Goal: Task Accomplishment & Management: Manage account settings

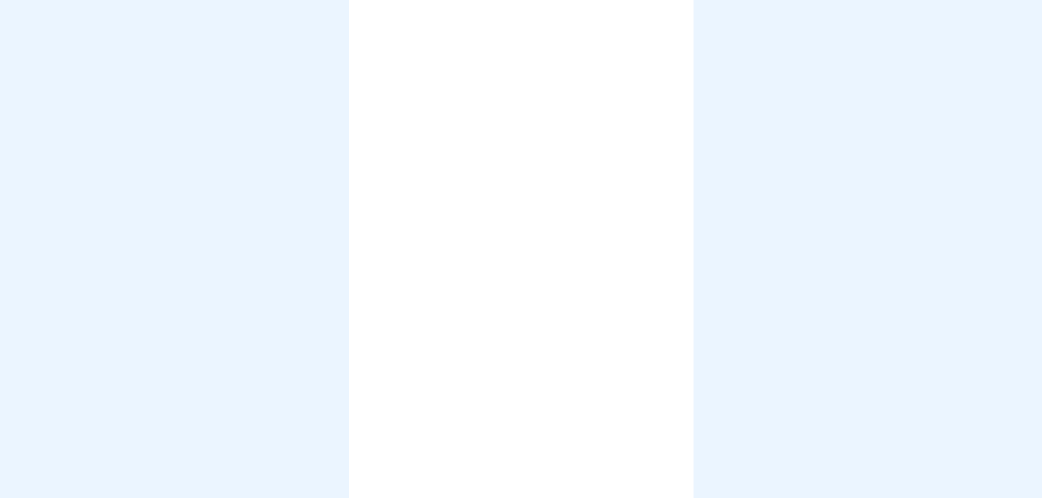
scroll to position [10, 0]
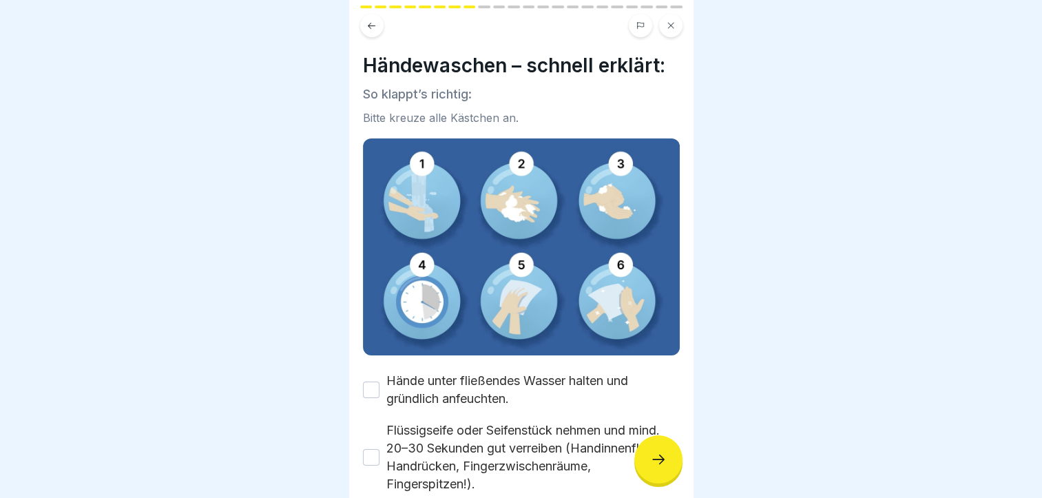
click at [678, 14] on button at bounding box center [670, 25] width 23 height 23
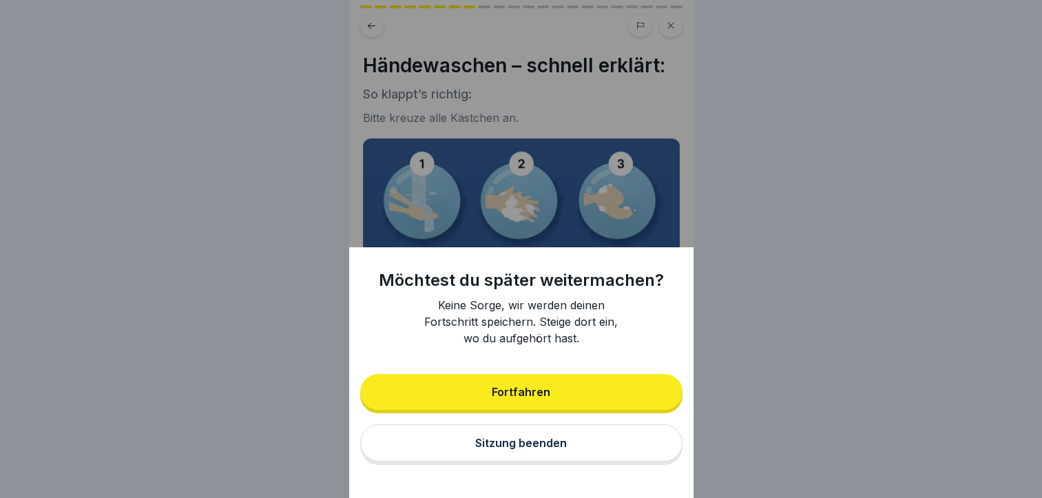
click at [521, 461] on button "Sitzung beenden" at bounding box center [521, 442] width 322 height 37
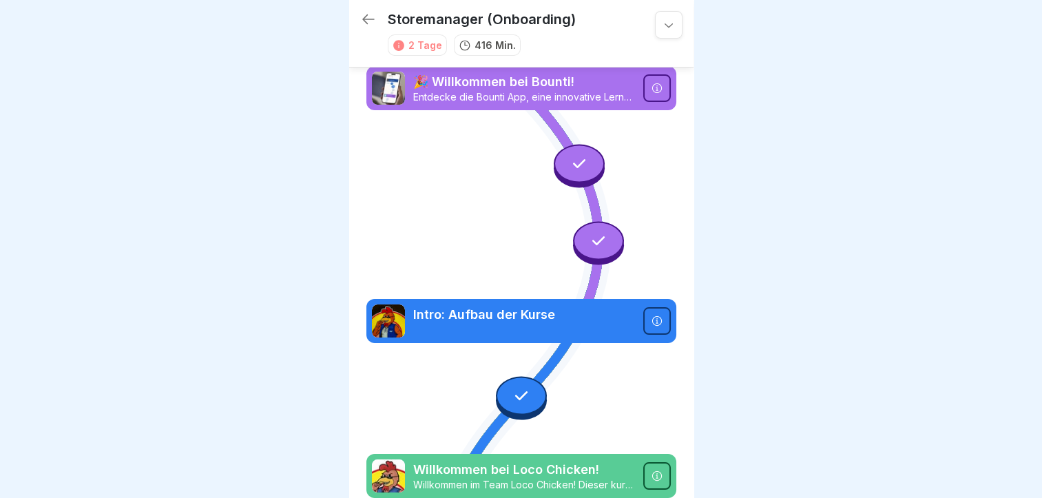
click at [662, 18] on icon at bounding box center [669, 25] width 14 height 14
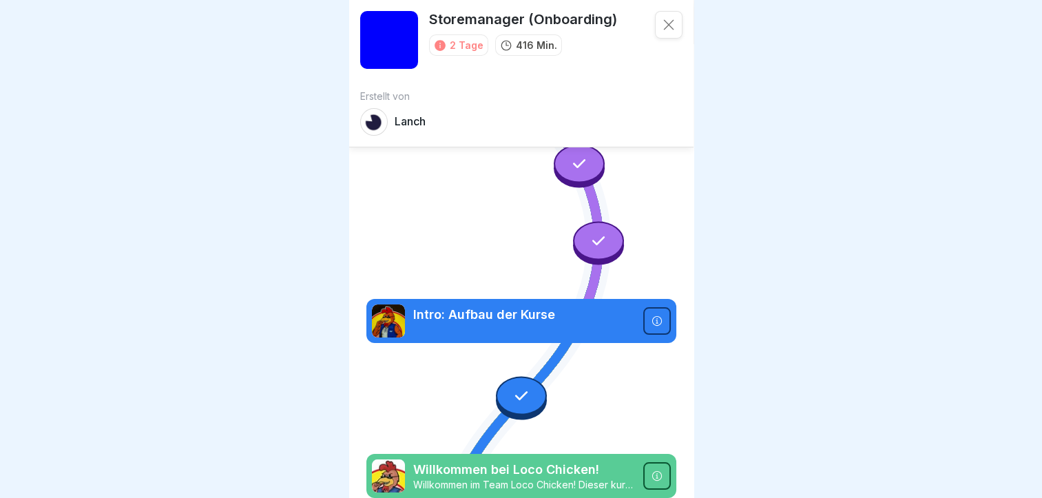
click at [662, 25] on icon at bounding box center [669, 25] width 14 height 14
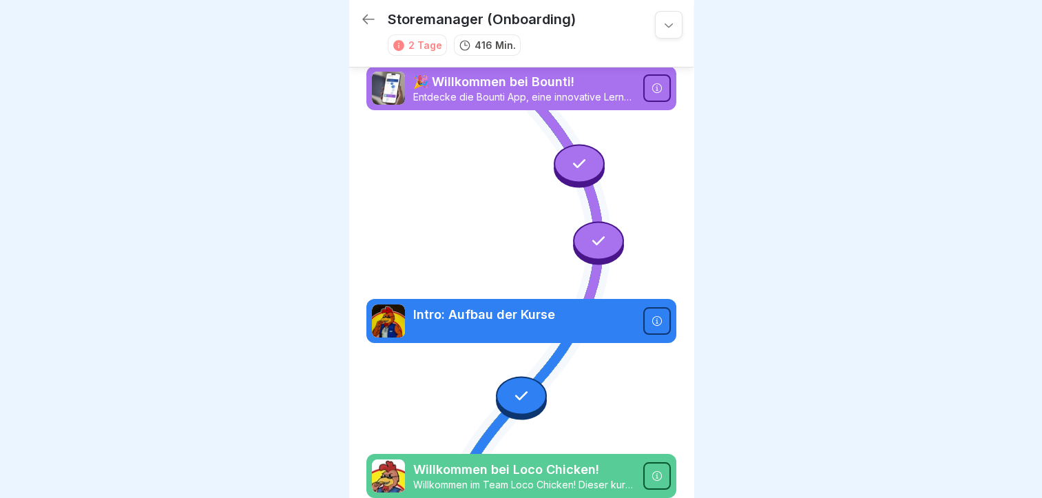
click at [362, 12] on icon at bounding box center [368, 19] width 17 height 17
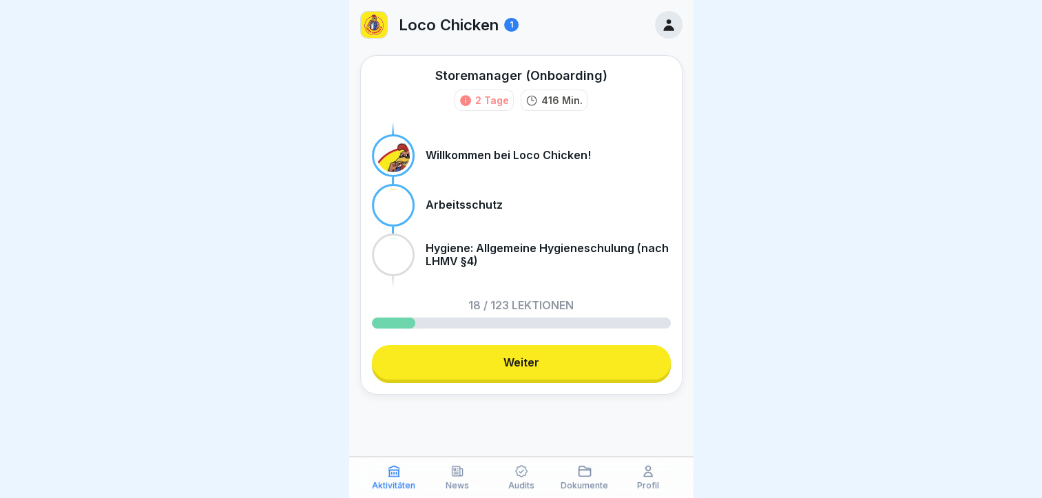
scroll to position [10, 0]
click at [646, 477] on icon at bounding box center [648, 471] width 14 height 14
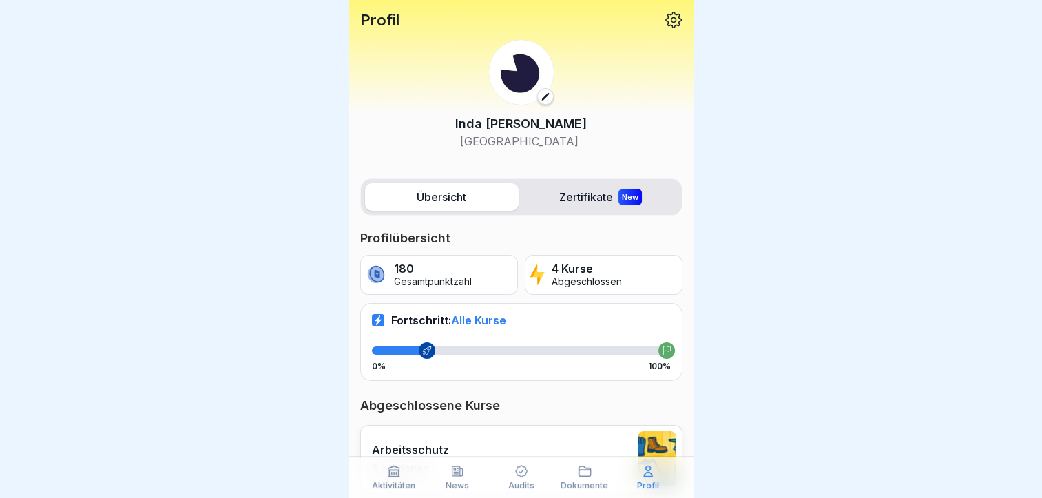
drag, startPoint x: 534, startPoint y: 122, endPoint x: 534, endPoint y: 76, distance: 45.5
click at [534, 76] on div "Inda Mohamed Dortmund" at bounding box center [521, 95] width 322 height 132
click at [534, 76] on img at bounding box center [521, 72] width 65 height 65
click at [535, 79] on img at bounding box center [521, 72] width 65 height 65
click at [541, 92] on icon at bounding box center [546, 97] width 10 height 10
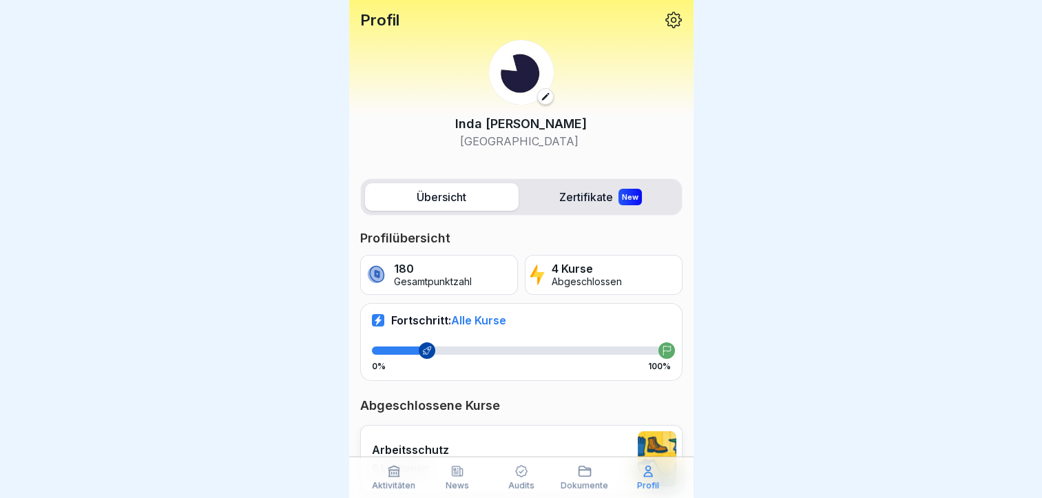
click at [665, 11] on icon at bounding box center [674, 20] width 18 height 18
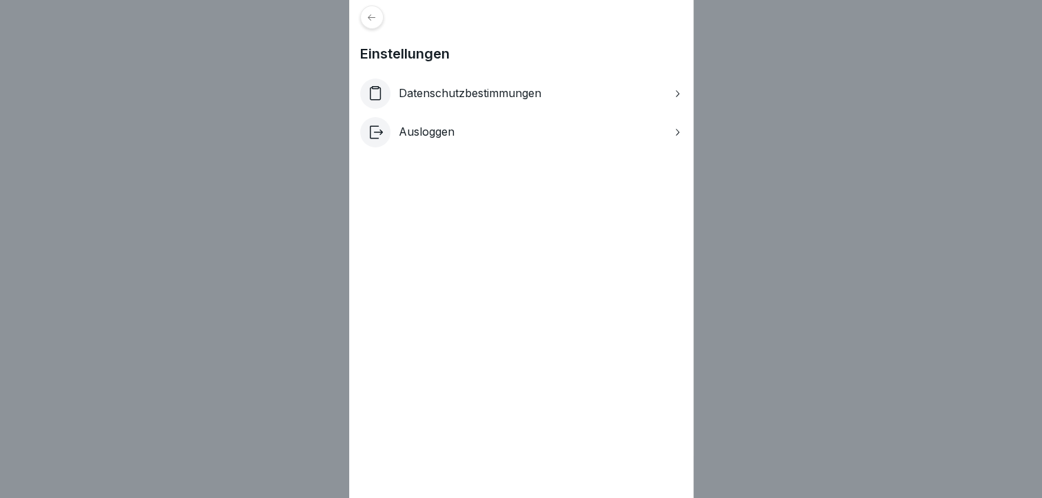
click at [382, 25] on div at bounding box center [371, 17] width 23 height 23
